Goal: Task Accomplishment & Management: Manage account settings

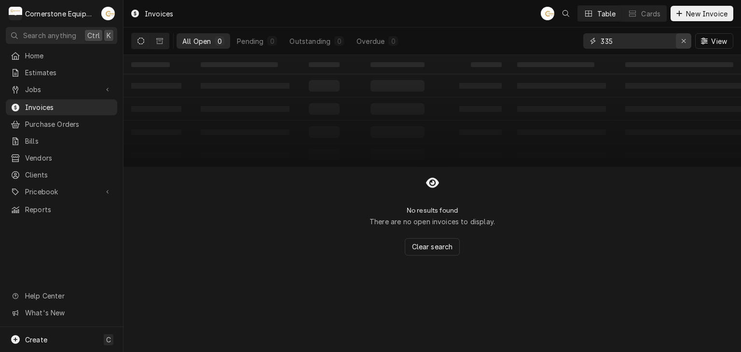
click at [685, 44] on icon "Erase input" at bounding box center [683, 41] width 5 height 7
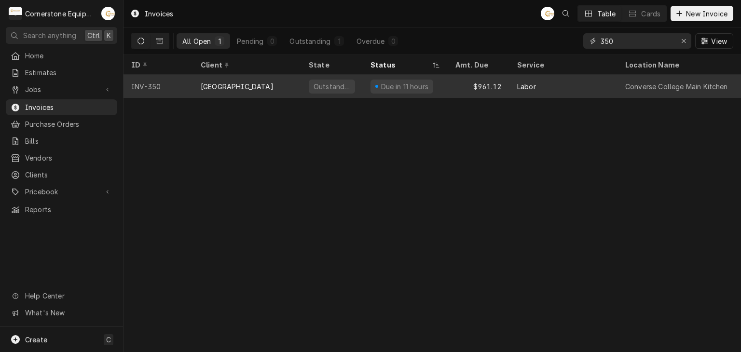
type input "350"
click at [461, 83] on div "$961.12" at bounding box center [478, 86] width 62 height 23
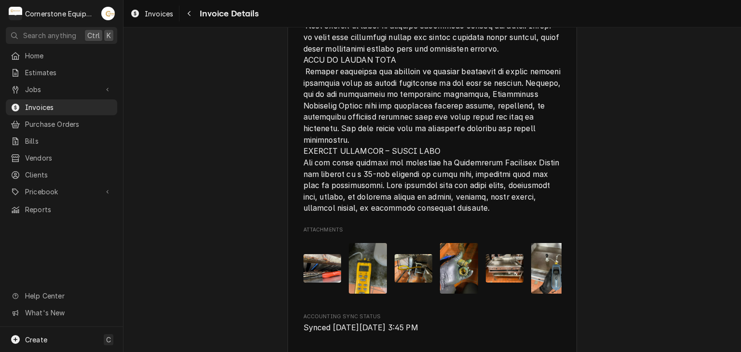
scroll to position [2303, 0]
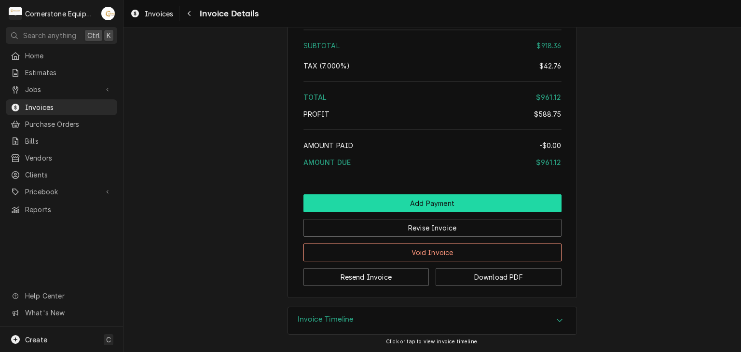
click at [423, 206] on button "Add Payment" at bounding box center [432, 203] width 258 height 18
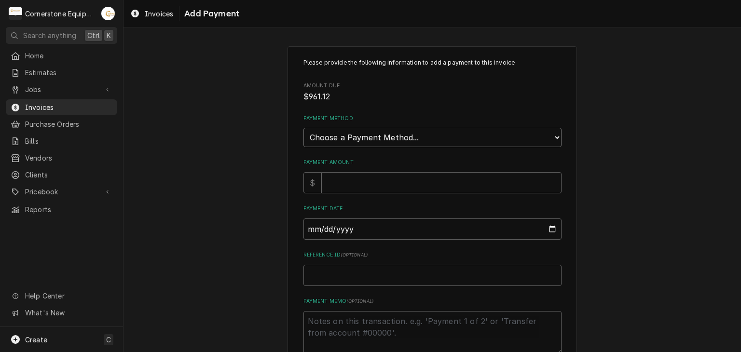
click at [346, 141] on select "Choose a Payment Method... Cash Check Credit/Debit Card ACH/eCheck Other" at bounding box center [432, 137] width 258 height 19
select select "2"
click at [303, 128] on select "Choose a Payment Method... Cash Check Credit/Debit Card ACH/eCheck Other" at bounding box center [432, 137] width 258 height 19
click at [339, 177] on input "Payment Amount" at bounding box center [441, 182] width 240 height 21
type textarea "x"
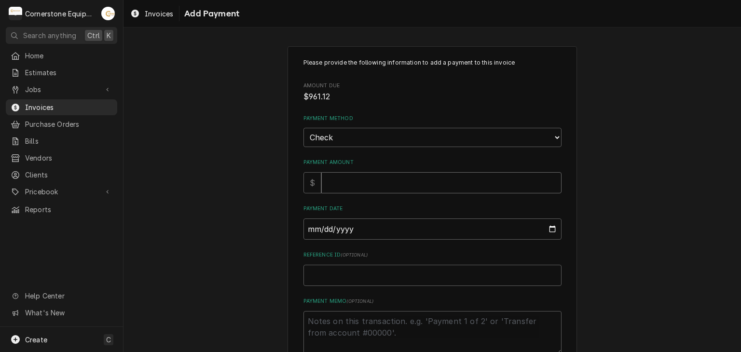
type input "9"
type textarea "x"
type input "96"
type textarea "x"
type input "961"
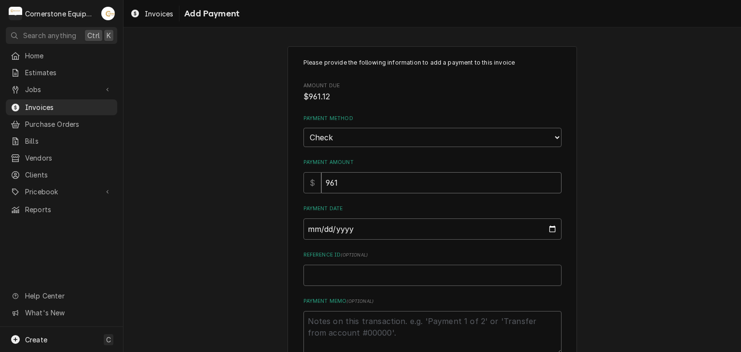
type textarea "x"
type input "961.1"
type textarea "x"
type input "961.12"
type input "0002-10-07"
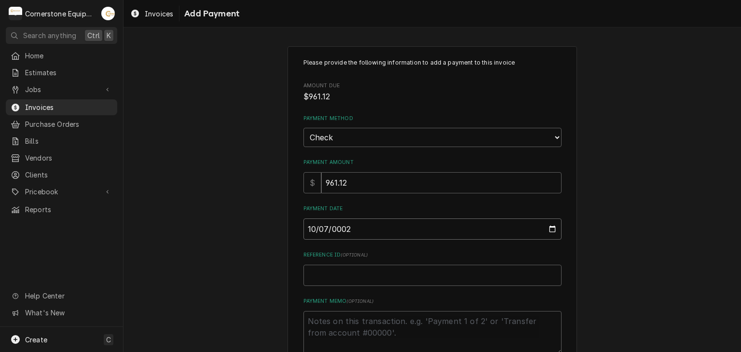
type textarea "x"
type input "0020-10-07"
type textarea "x"
type input "0202-10-07"
type textarea "x"
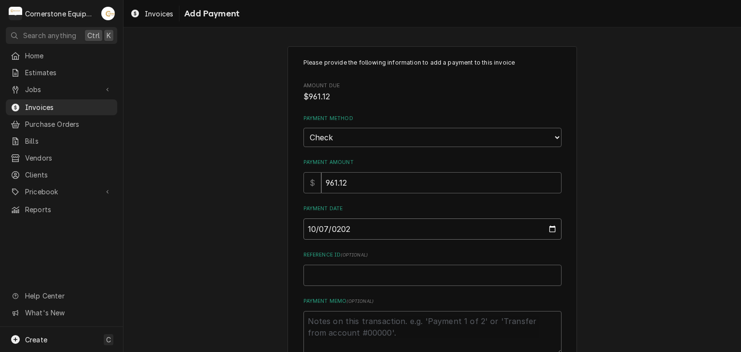
type input "2025-10-07"
type textarea "x"
type input "C"
type textarea "x"
type input "Ch"
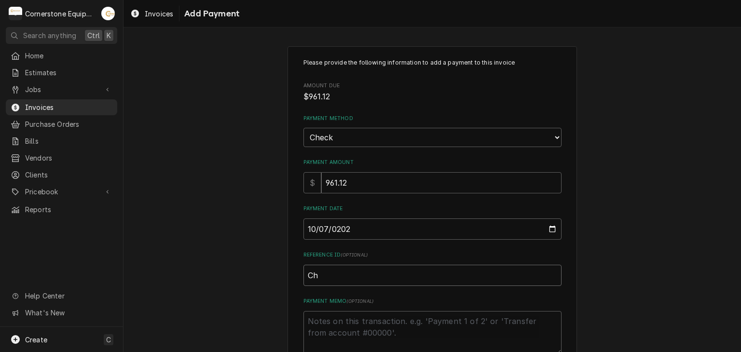
type textarea "x"
type input "Che"
type textarea "x"
type input "Chec"
type textarea "x"
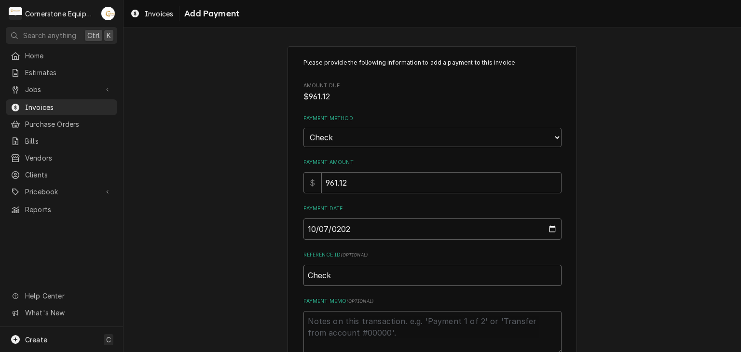
type input "Check"
type textarea "x"
type input "Check #"
type textarea "x"
type input "Check #3"
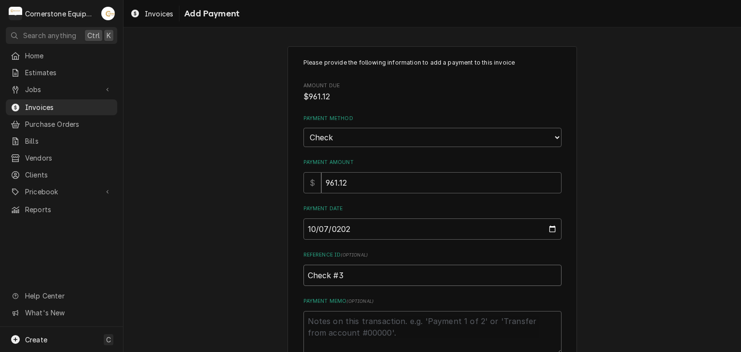
type textarea "x"
type input "Check #36"
type textarea "x"
type input "Check #360"
type textarea "x"
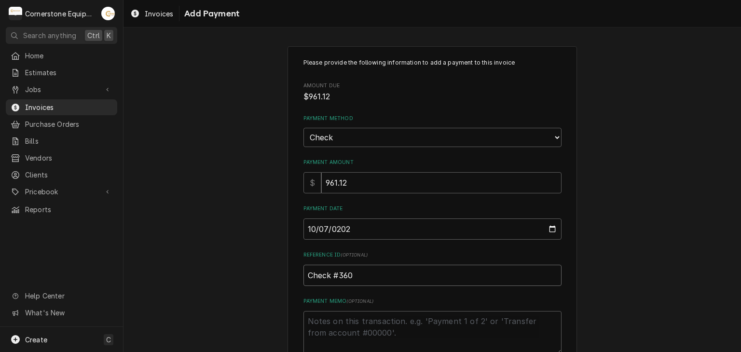
type input "Check #3608"
type textarea "x"
type input "Check #36089"
type textarea "x"
type input "Check #360897"
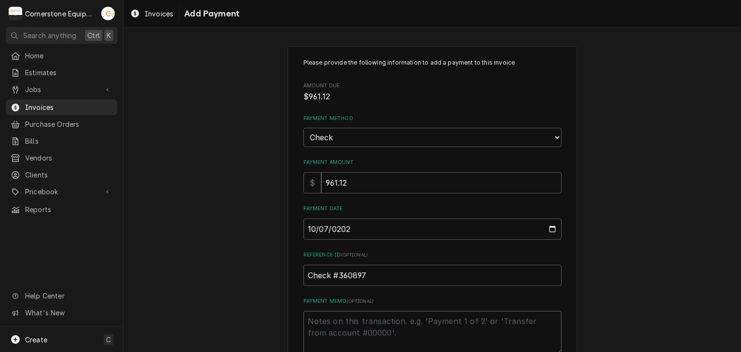
type textarea "x"
type textarea "P"
type textarea "x"
type textarea "Pa"
type textarea "x"
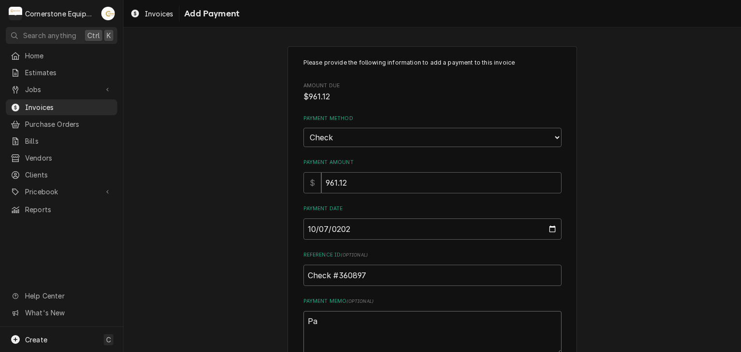
type textarea "Pai"
type textarea "x"
type textarea "Paid"
type textarea "x"
type textarea "Paid"
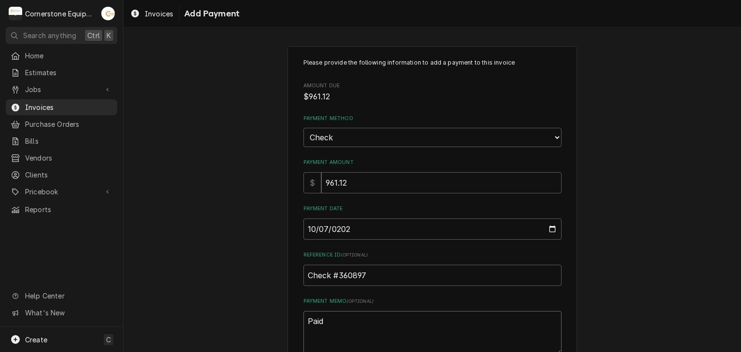
type textarea "x"
type textarea "Paid i"
type textarea "x"
type textarea "Paid in"
type textarea "x"
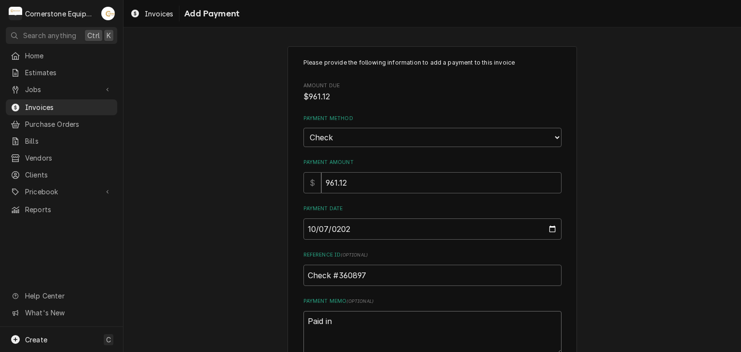
type textarea "Paid in"
type textarea "x"
type textarea "Paid in f"
type textarea "x"
type textarea "Paid in fu"
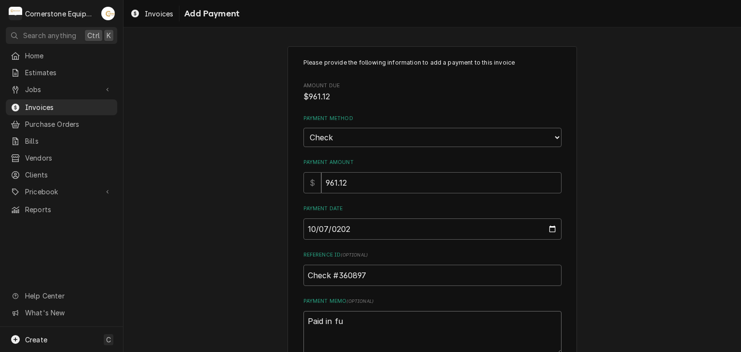
type textarea "x"
type textarea "Paid in ful"
type textarea "x"
type textarea "Paid in full"
click at [237, 227] on div "Please provide the following information to add a payment to this invoice Amoun…" at bounding box center [431, 225] width 617 height 375
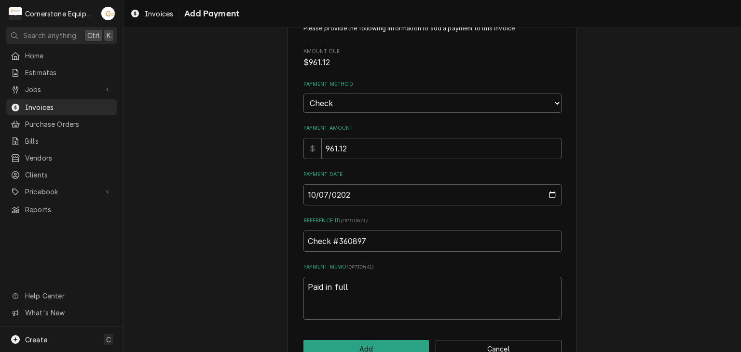
scroll to position [60, 0]
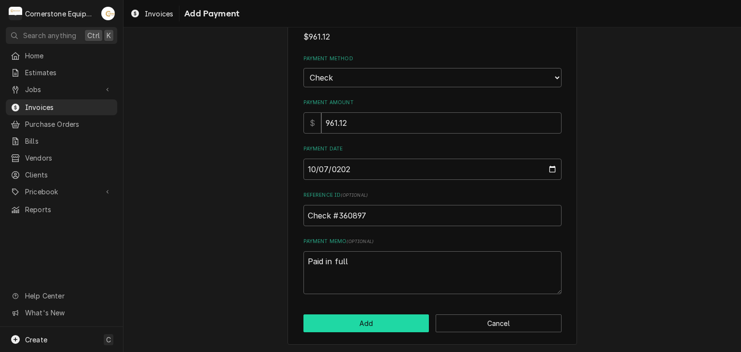
click at [330, 317] on button "Add" at bounding box center [366, 323] width 126 height 18
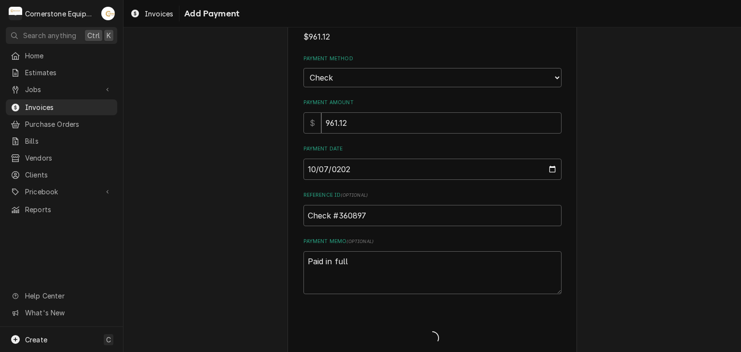
type textarea "x"
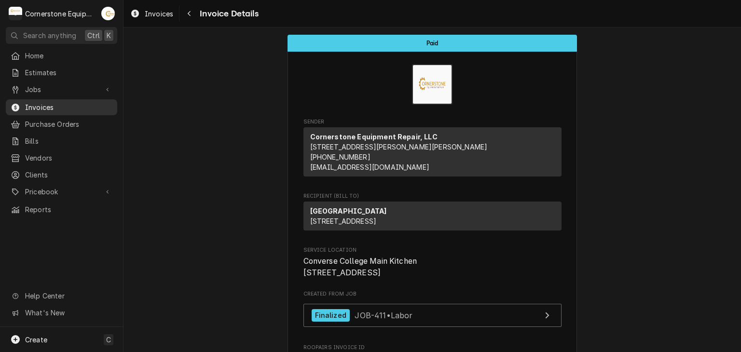
click at [46, 102] on span "Invoices" at bounding box center [68, 107] width 87 height 10
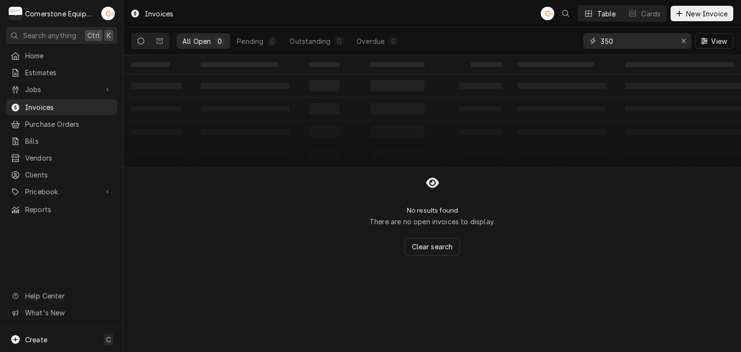
click at [635, 41] on input "350" at bounding box center [636, 40] width 72 height 15
click at [635, 40] on input "350" at bounding box center [636, 40] width 72 height 15
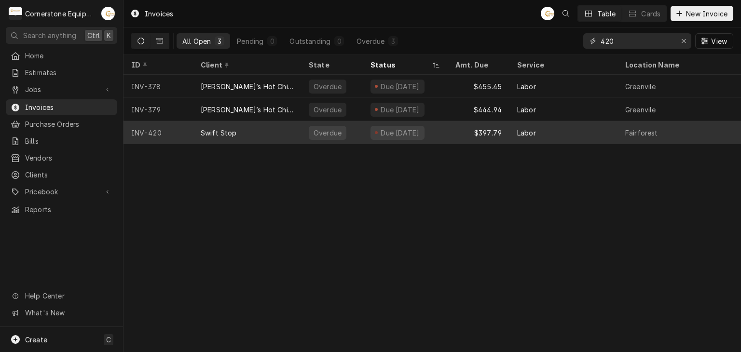
type input "420"
click at [357, 126] on div "Overdue" at bounding box center [332, 132] width 62 height 23
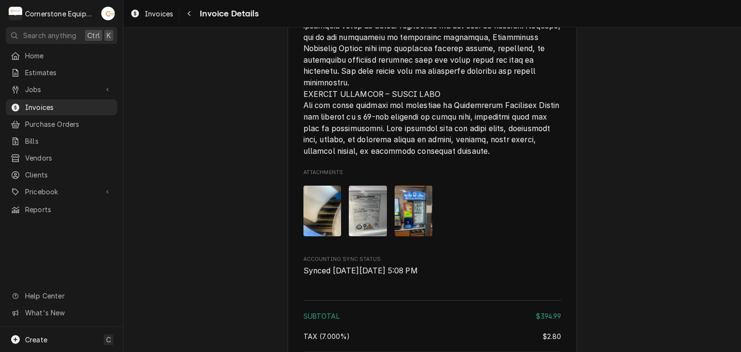
scroll to position [1830, 0]
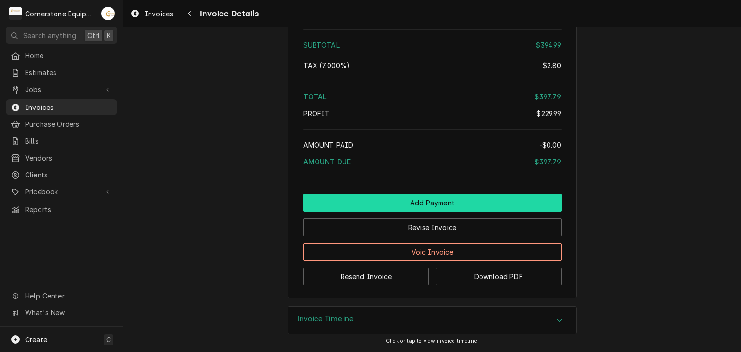
click at [432, 203] on button "Add Payment" at bounding box center [432, 203] width 258 height 18
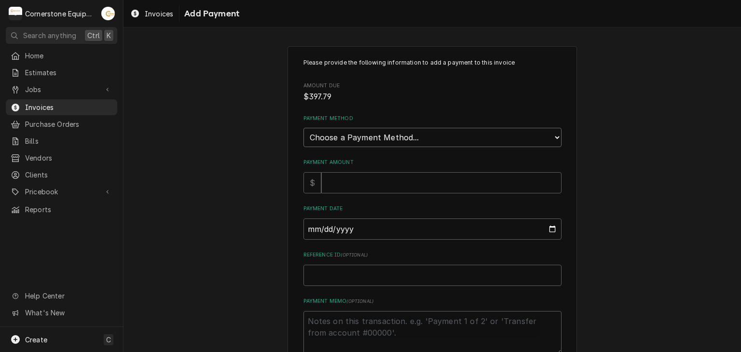
click at [379, 129] on select "Choose a Payment Method... Cash Check Credit/Debit Card ACH/eCheck Other" at bounding box center [432, 137] width 258 height 19
select select "2"
click at [303, 128] on select "Choose a Payment Method... Cash Check Credit/Debit Card ACH/eCheck Other" at bounding box center [432, 137] width 258 height 19
drag, startPoint x: 360, startPoint y: 175, endPoint x: 355, endPoint y: 176, distance: 5.4
click at [360, 175] on input "Payment Amount" at bounding box center [441, 182] width 240 height 21
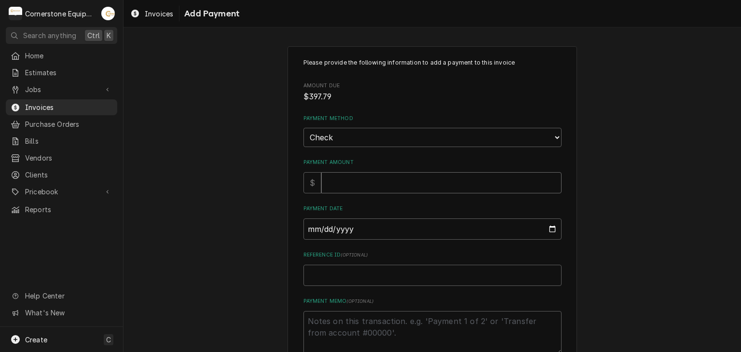
type textarea "x"
type input "3"
type textarea "x"
type input "39"
type textarea "x"
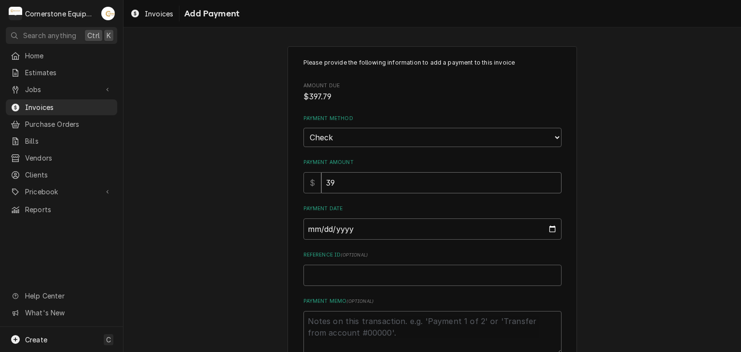
type input "397"
type textarea "x"
type input "397.7"
type textarea "x"
type input "397.79"
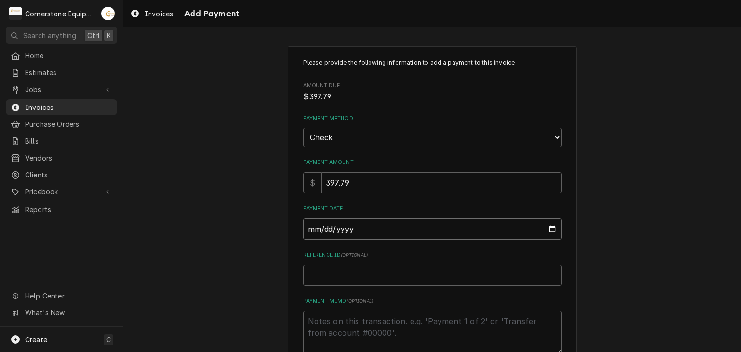
type input "0002-10-03"
type textarea "x"
type input "0020-10-03"
type textarea "x"
type input "0202-10-03"
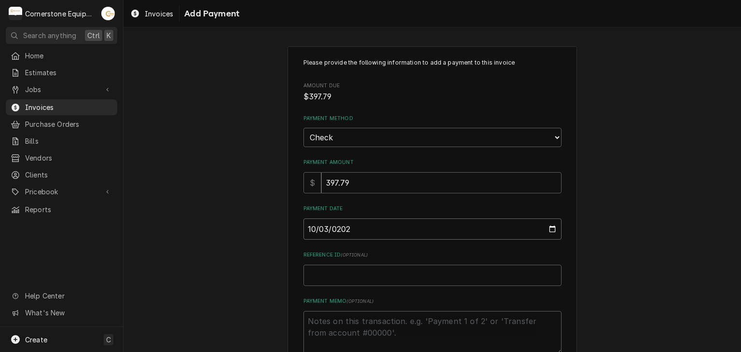
type textarea "x"
type input "2025-10-03"
type textarea "x"
type input "C"
type textarea "x"
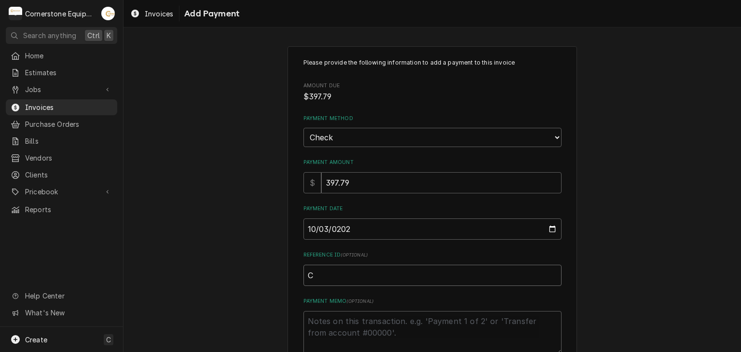
type input "Ch"
type textarea "x"
type input "Che"
type textarea "x"
type input "Chec"
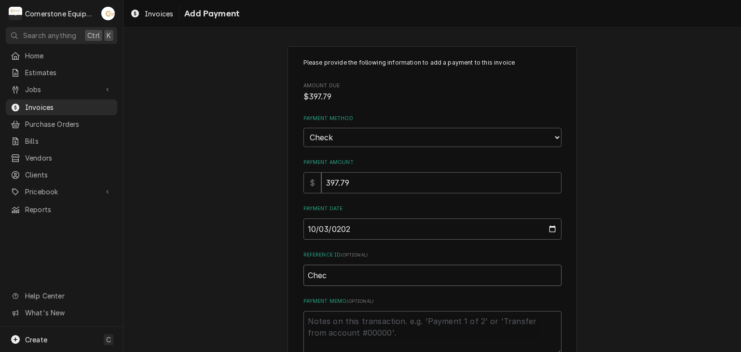
type textarea "x"
type input "Check"
type textarea "x"
type input "Check"
type textarea "x"
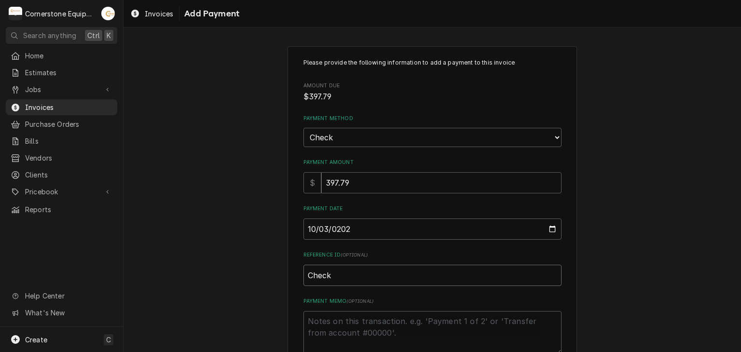
type input "Check #"
type textarea "x"
type input "Check #2"
type textarea "x"
type input "Check #20"
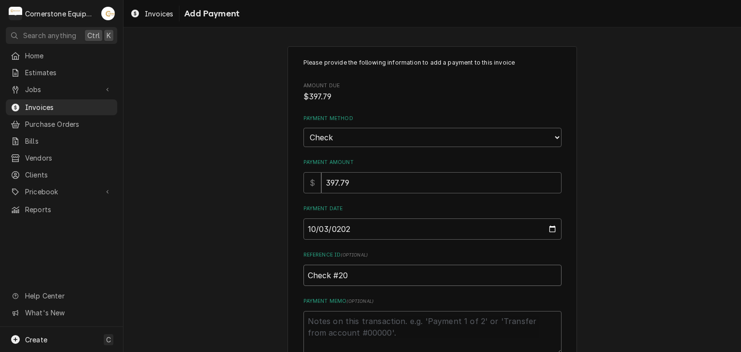
type textarea "x"
type input "Check #208"
type textarea "x"
type input "Check #2081"
type textarea "x"
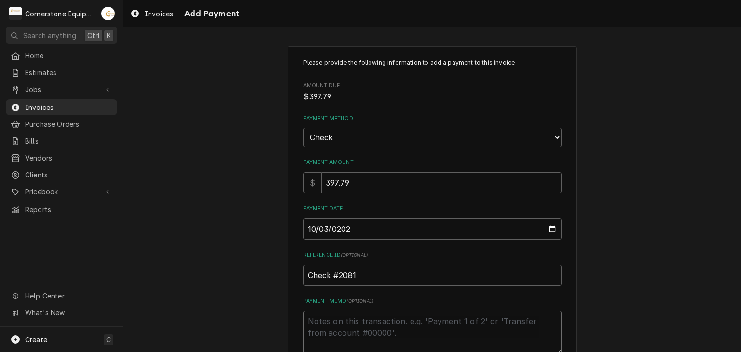
type textarea "P"
type textarea "x"
type textarea "Pa"
type textarea "x"
type textarea "Pai"
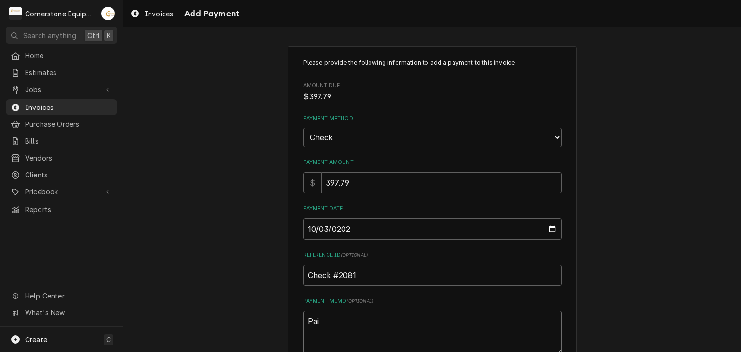
type textarea "x"
type textarea "Pai d"
type textarea "x"
type textarea "Pai di"
type textarea "x"
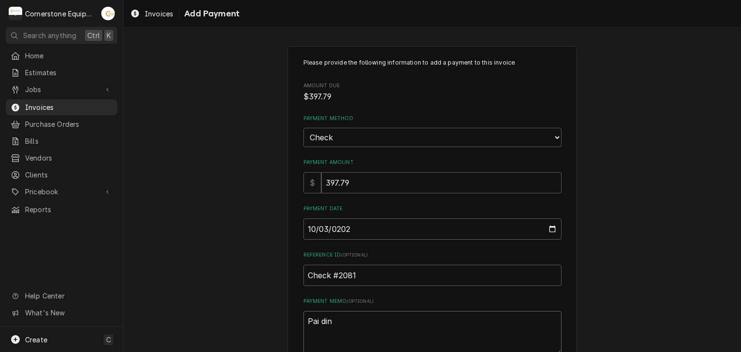
type textarea "Pai din"
type textarea "x"
type textarea "Pai din f"
type textarea "x"
type textarea "Pai din fu"
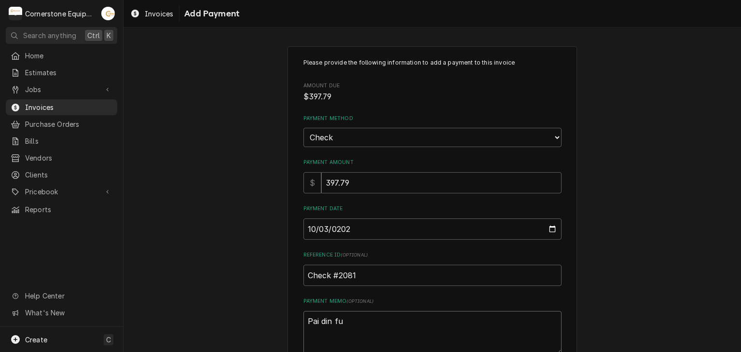
type textarea "x"
type textarea "Pai din f"
type textarea "x"
type textarea "Pai din"
type textarea "x"
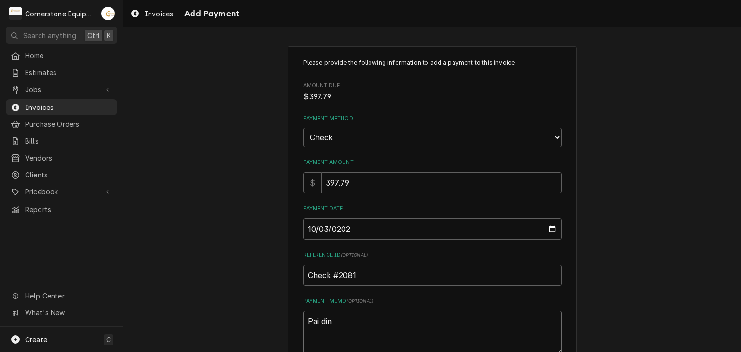
type textarea "Pai din"
type textarea "x"
type textarea "Pai di"
type textarea "x"
type textarea "Pai d"
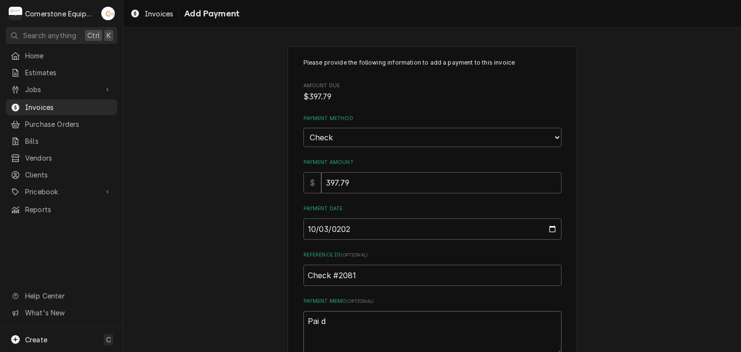
type textarea "x"
type textarea "Pai"
type textarea "x"
type textarea "Pai"
type textarea "x"
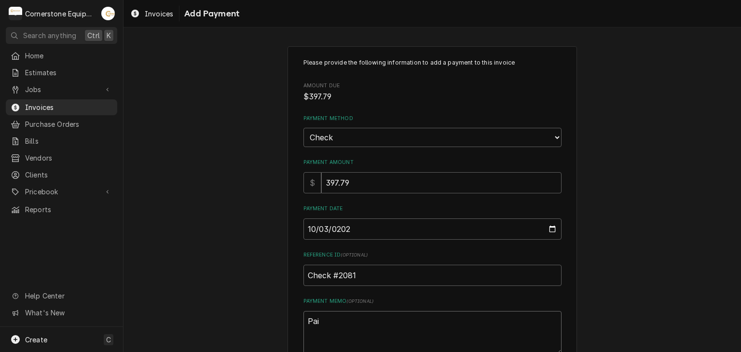
type textarea "Paif"
type textarea "x"
type textarea "Pai"
type textarea "x"
type textarea "Paid"
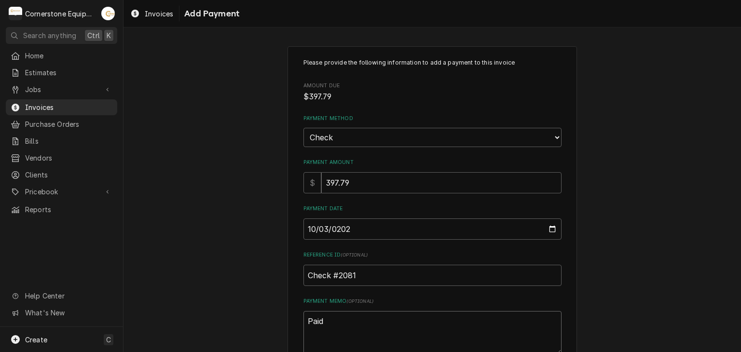
type textarea "x"
type textarea "Paid"
type textarea "x"
type textarea "Paid i"
type textarea "x"
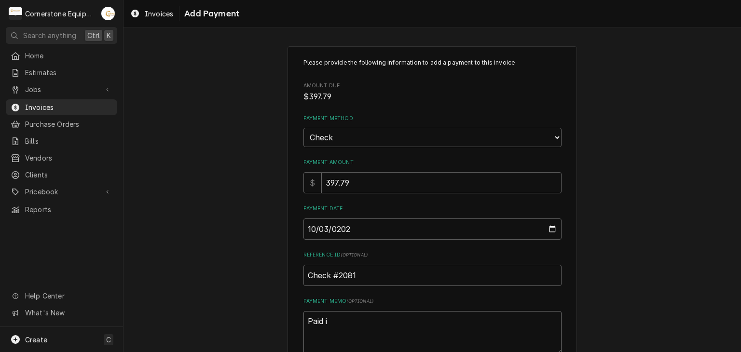
type textarea "Paid in"
type textarea "x"
type textarea "Paid in"
type textarea "x"
type textarea "Paid in f"
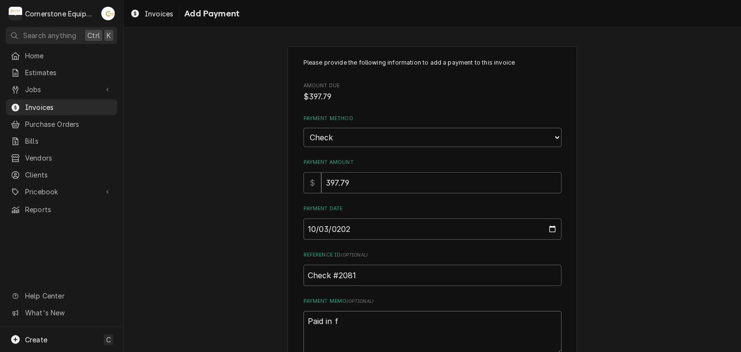
type textarea "x"
type textarea "Paid in fu"
type textarea "x"
type textarea "Paid in ful"
type textarea "x"
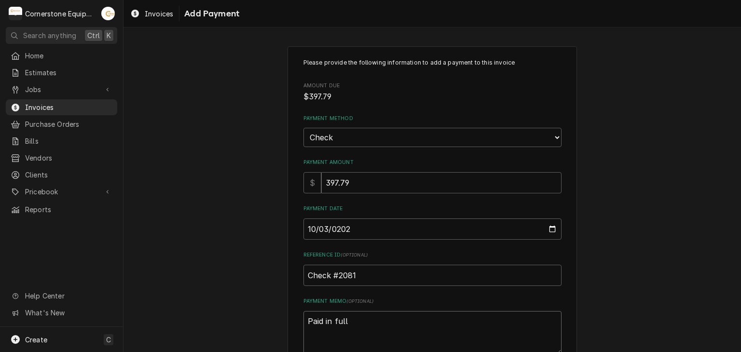
type textarea "Paid in full"
click at [210, 238] on div "Please provide the following information to add a payment to this invoice Amoun…" at bounding box center [431, 225] width 617 height 375
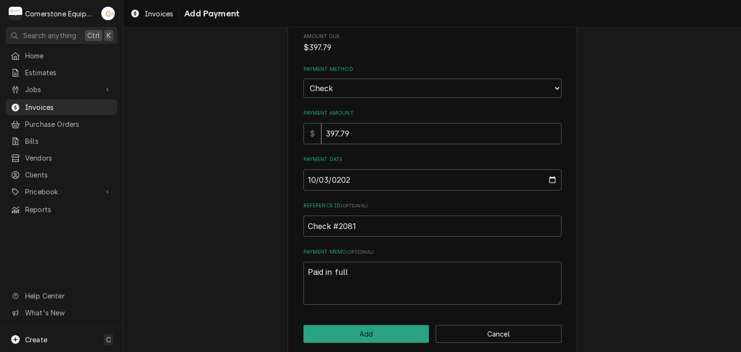
scroll to position [60, 0]
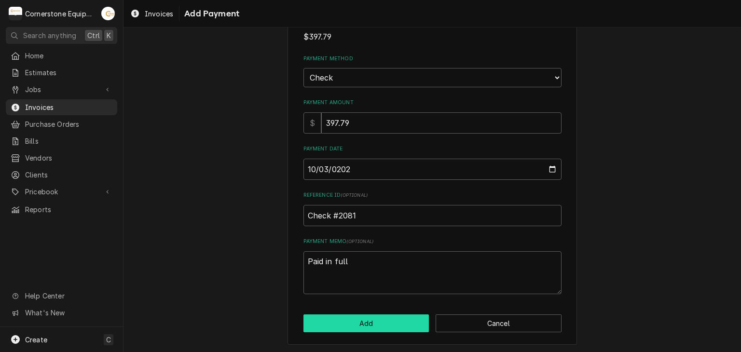
click at [366, 321] on button "Add" at bounding box center [366, 323] width 126 height 18
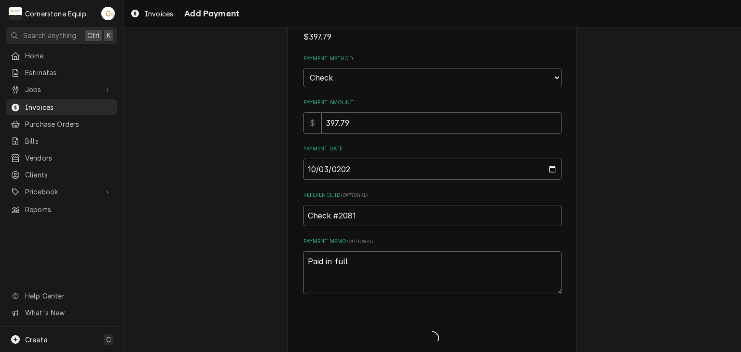
type textarea "x"
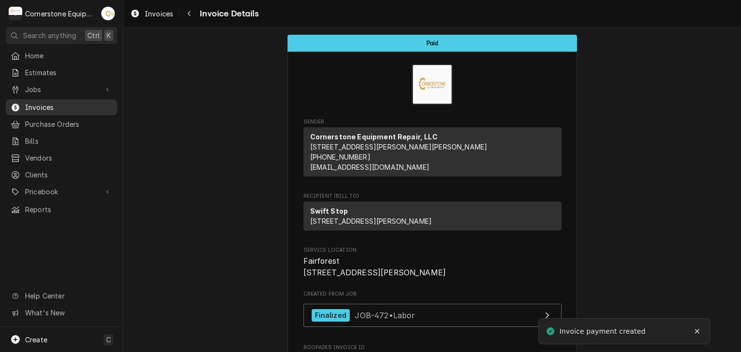
click at [40, 107] on span "Invoices" at bounding box center [68, 107] width 87 height 10
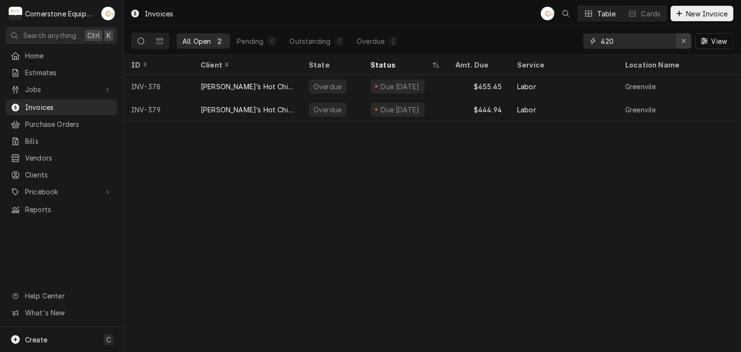
click at [687, 37] on div "Erase input" at bounding box center [683, 41] width 10 height 10
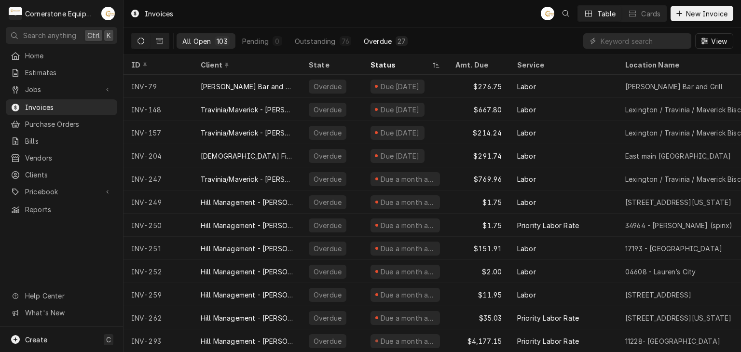
click at [388, 36] on div "Overdue" at bounding box center [378, 41] width 28 height 10
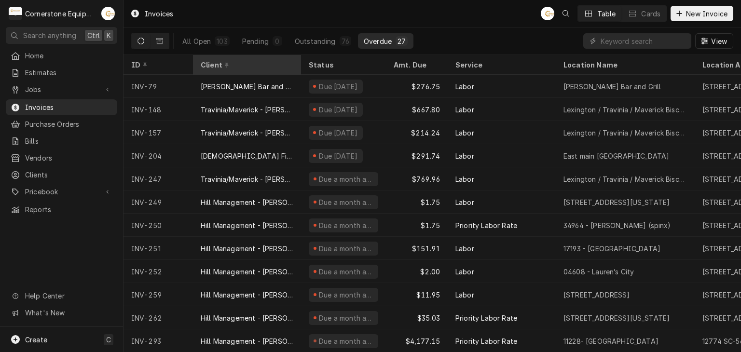
click at [237, 56] on th "Client" at bounding box center [247, 65] width 108 height 20
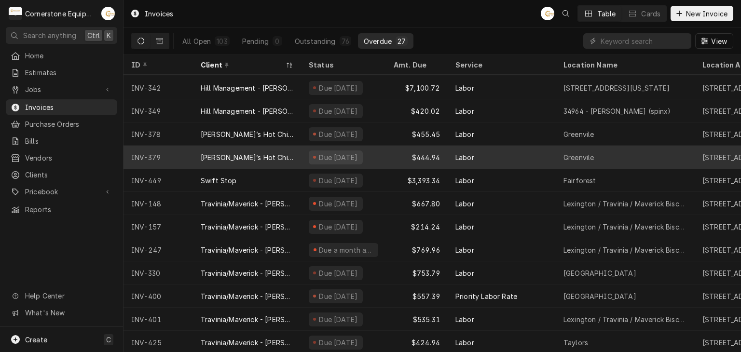
scroll to position [353, 0]
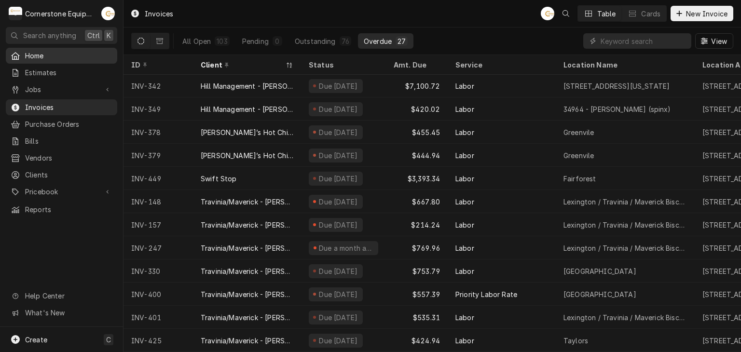
click at [54, 54] on span "Home" at bounding box center [68, 56] width 87 height 10
